Goal: Purchase product/service

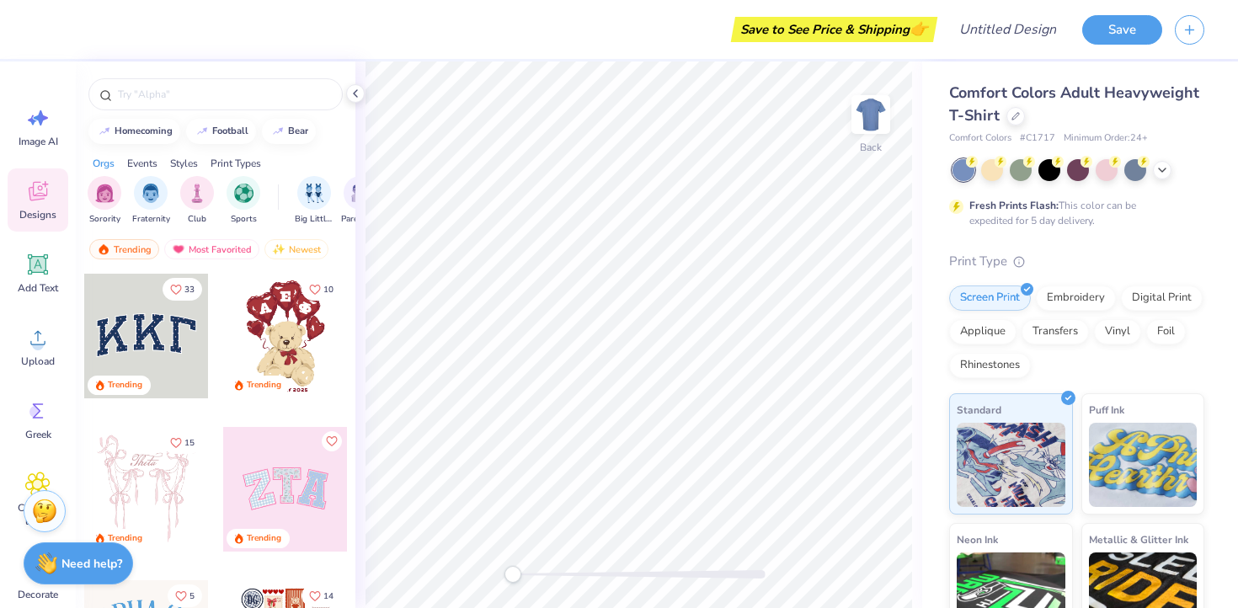
click at [438, 22] on div "Save to See Price & Shipping 👉" at bounding box center [489, 29] width 887 height 59
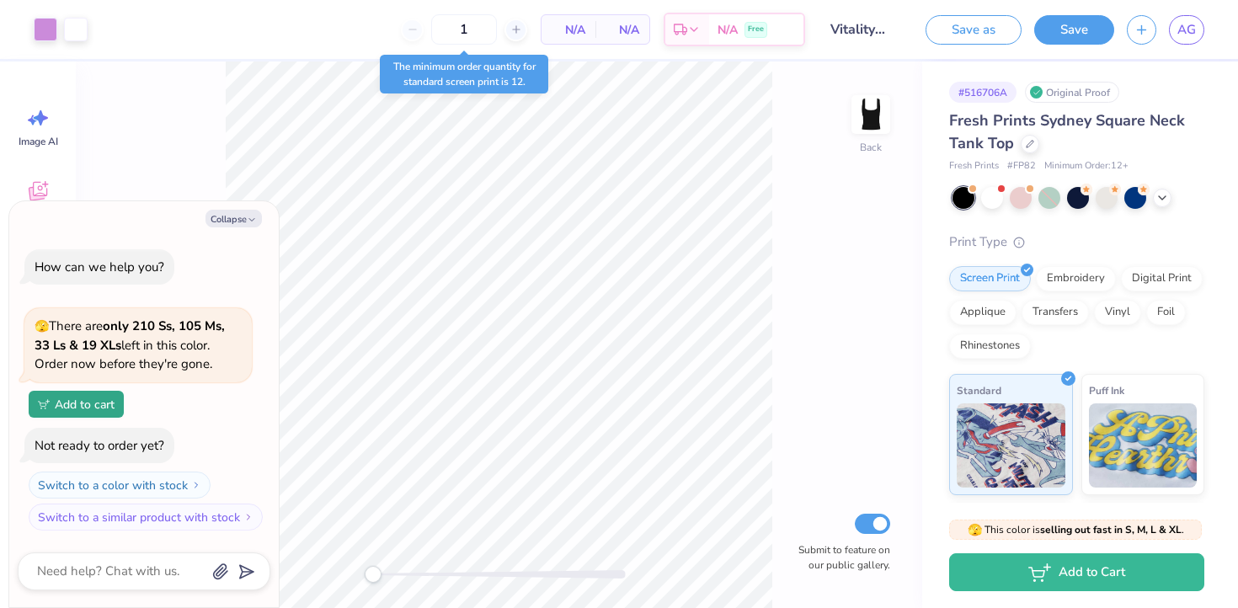
click at [354, 42] on div "1 N/A Per Item N/A Total Est. Delivery N/A Free" at bounding box center [452, 29] width 705 height 59
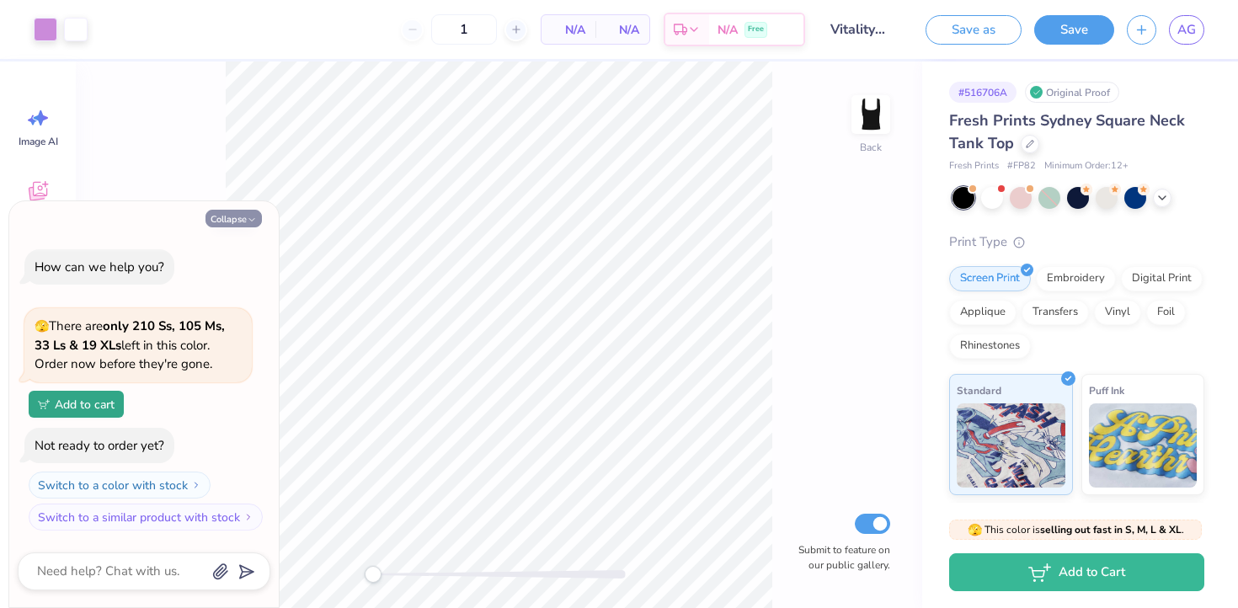
click at [259, 218] on button "Collapse" at bounding box center [233, 219] width 56 height 18
type textarea "x"
